Goal: Transaction & Acquisition: Purchase product/service

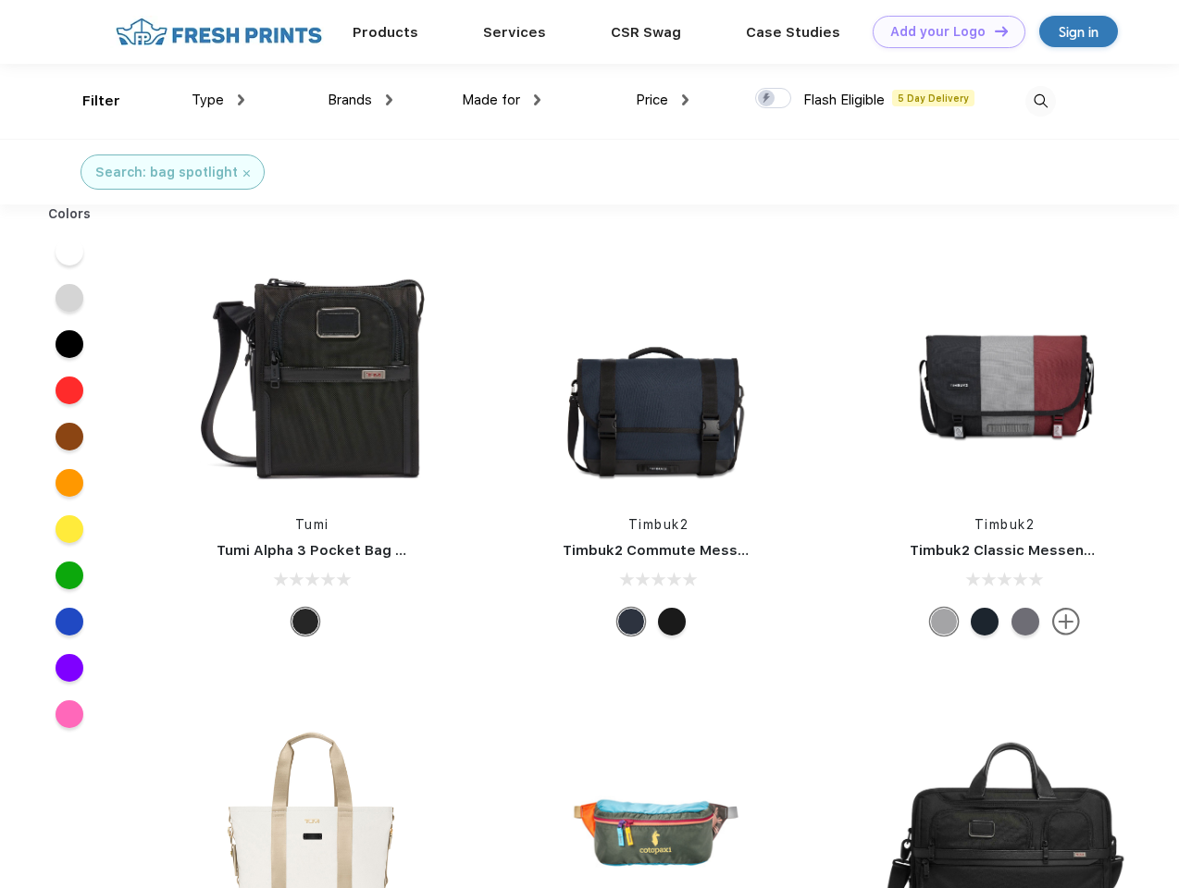
scroll to position [1, 0]
click at [942, 31] on link "Add your Logo Design Tool" at bounding box center [949, 32] width 153 height 32
click at [0, 0] on div "Design Tool" at bounding box center [0, 0] width 0 height 0
click at [993, 31] on link "Add your Logo Design Tool" at bounding box center [949, 32] width 153 height 32
click at [89, 101] on div "Filter" at bounding box center [101, 101] width 38 height 21
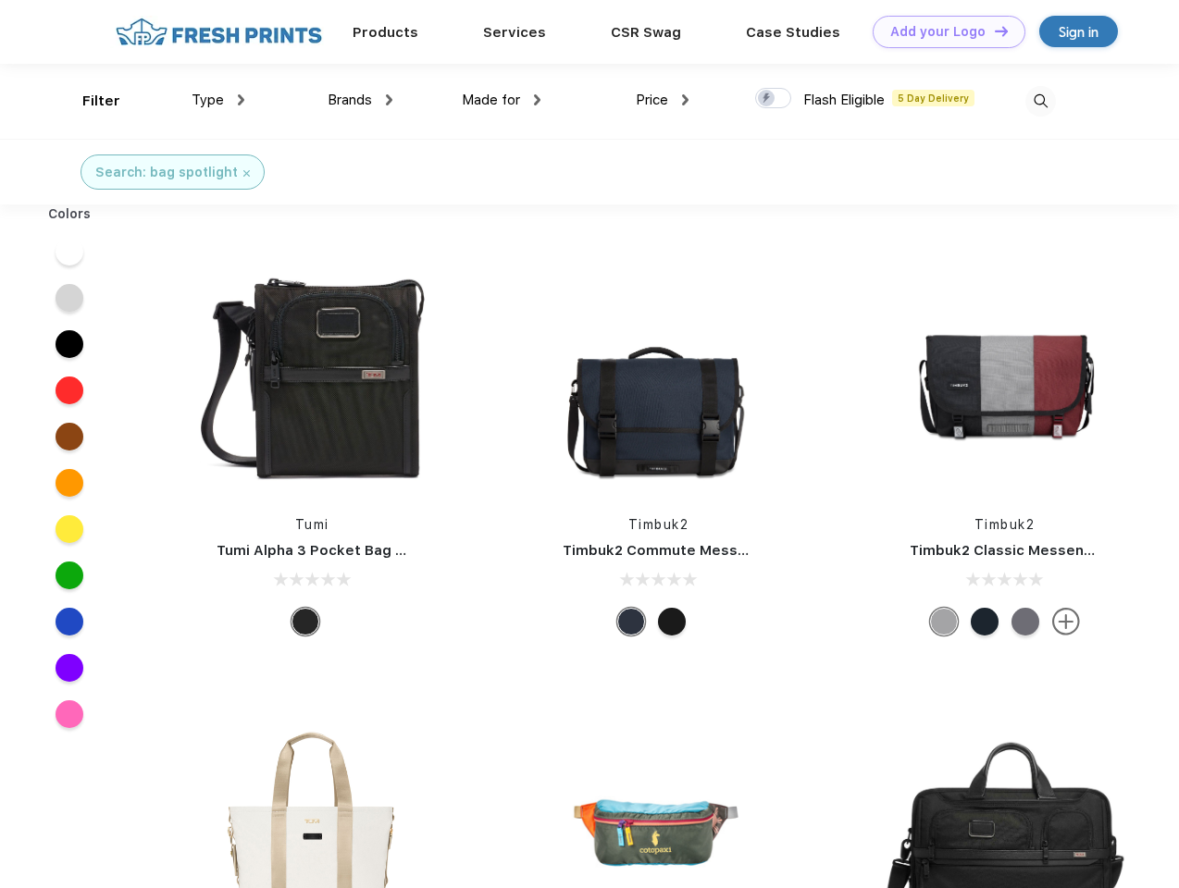
click at [218, 100] on span "Type" at bounding box center [208, 100] width 32 height 17
click at [360, 100] on span "Brands" at bounding box center [350, 100] width 44 height 17
click at [502, 100] on span "Made for" at bounding box center [491, 100] width 58 height 17
click at [663, 100] on span "Price" at bounding box center [652, 100] width 32 height 17
click at [774, 99] on div at bounding box center [773, 98] width 36 height 20
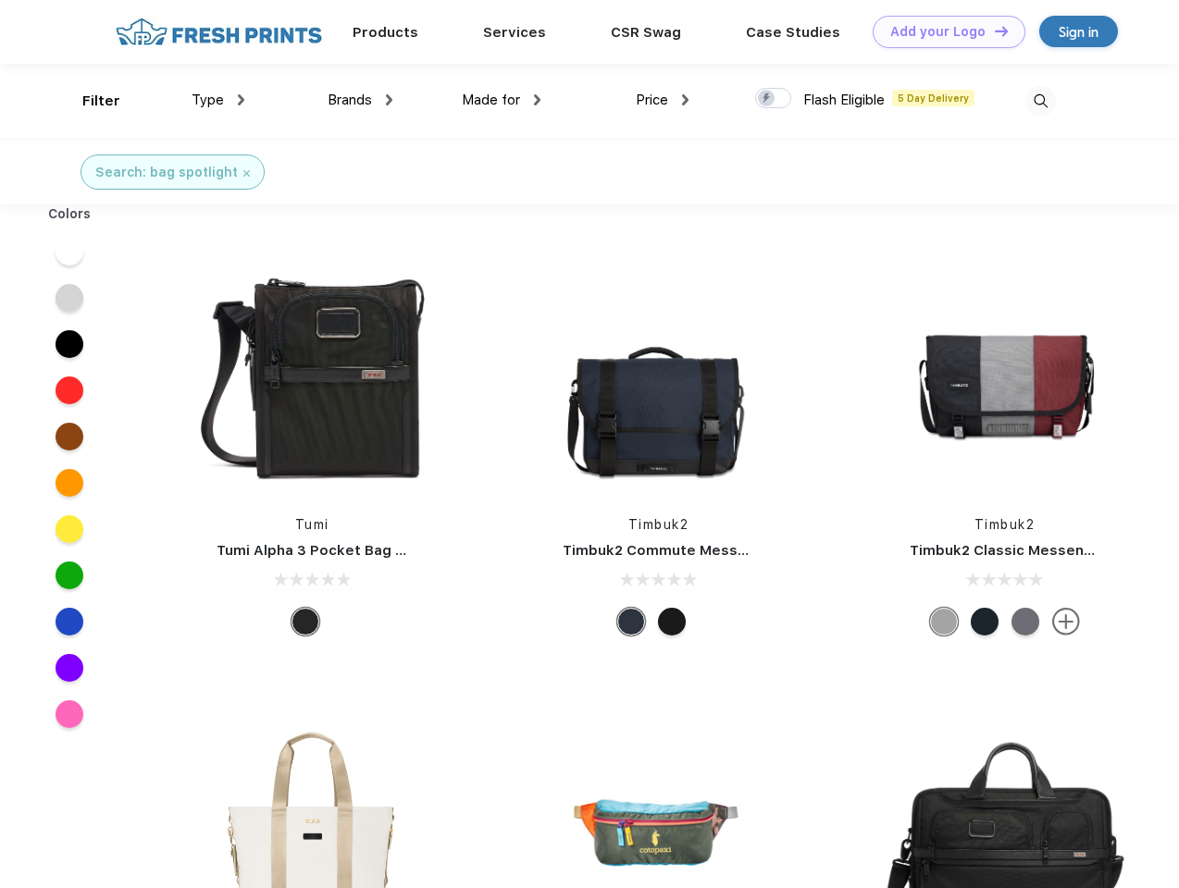
click at [767, 99] on input "checkbox" at bounding box center [761, 93] width 12 height 12
click at [1040, 101] on img at bounding box center [1040, 101] width 31 height 31
